Goal: Go to known website

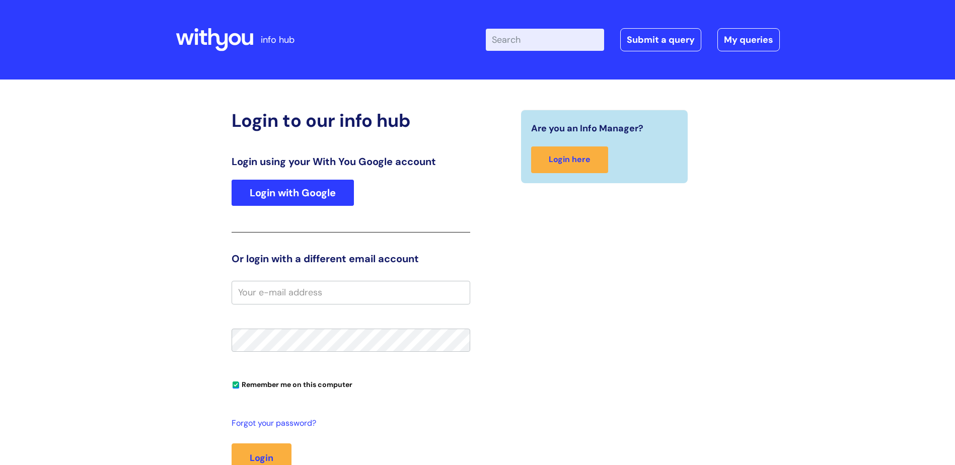
type input "[PERSON_NAME]"
click at [275, 193] on link "Login with Google" at bounding box center [293, 193] width 122 height 26
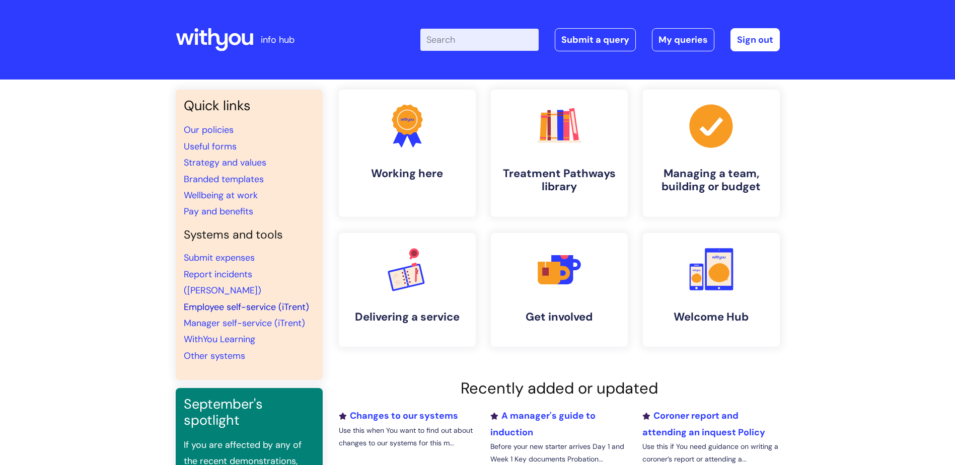
click at [233, 301] on link "Employee self-service (iTrent)" at bounding box center [246, 307] width 125 height 12
